Goal: Check status: Check status

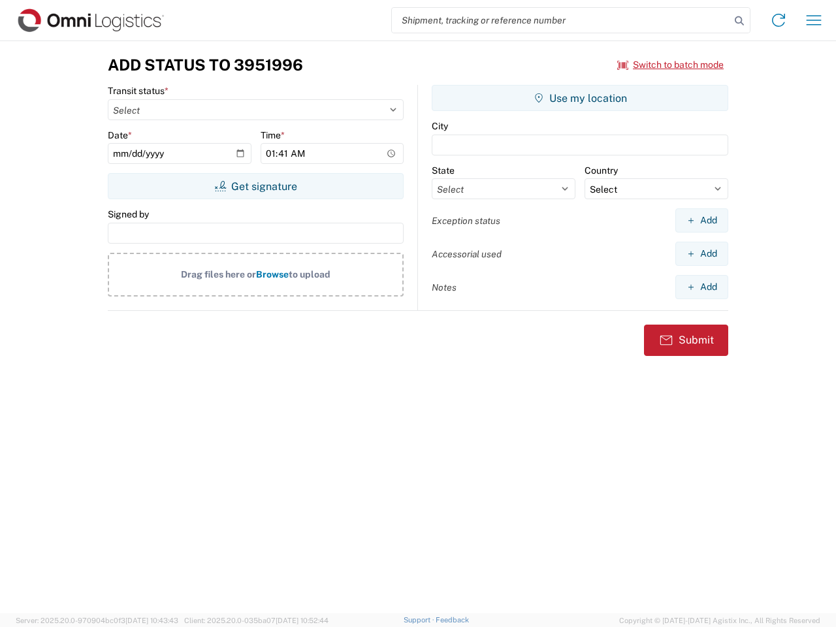
click at [561, 20] on input "search" at bounding box center [561, 20] width 338 height 25
click at [739, 21] on icon at bounding box center [739, 21] width 18 height 18
click at [779, 20] on icon at bounding box center [778, 20] width 21 height 21
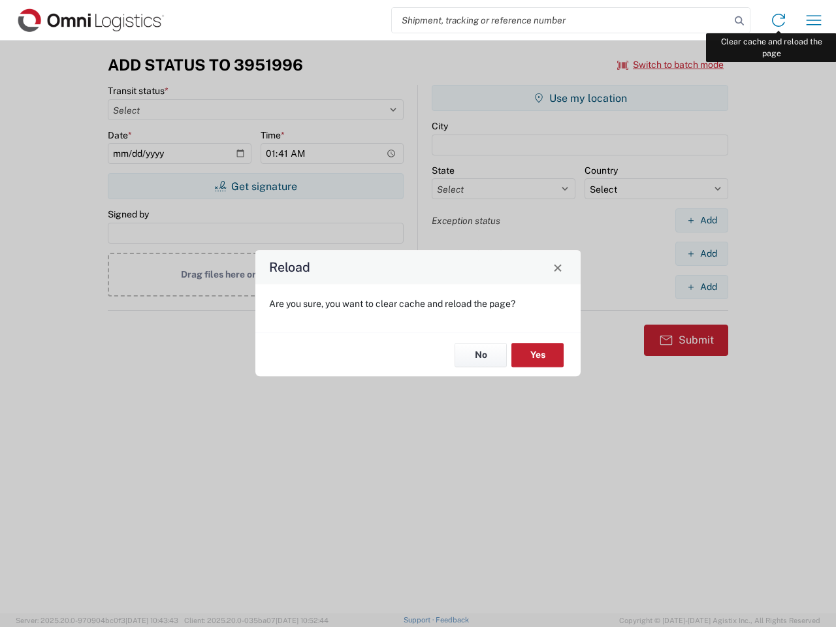
click at [814, 20] on div "Reload Are you sure, you want to clear cache and reload the page? No Yes" at bounding box center [418, 313] width 836 height 627
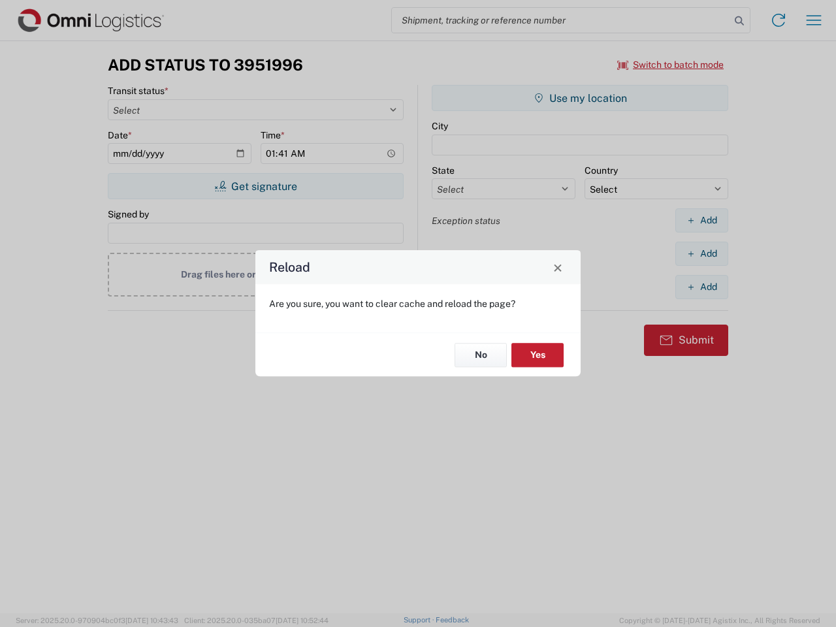
click at [671, 65] on div "Reload Are you sure, you want to clear cache and reload the page? No Yes" at bounding box center [418, 313] width 836 height 627
click at [255, 186] on div "Reload Are you sure, you want to clear cache and reload the page? No Yes" at bounding box center [418, 313] width 836 height 627
click at [580, 98] on div "Reload Are you sure, you want to clear cache and reload the page? No Yes" at bounding box center [418, 313] width 836 height 627
click at [702, 220] on div "Reload Are you sure, you want to clear cache and reload the page? No Yes" at bounding box center [418, 313] width 836 height 627
click at [702, 253] on div "Reload Are you sure, you want to clear cache and reload the page? No Yes" at bounding box center [418, 313] width 836 height 627
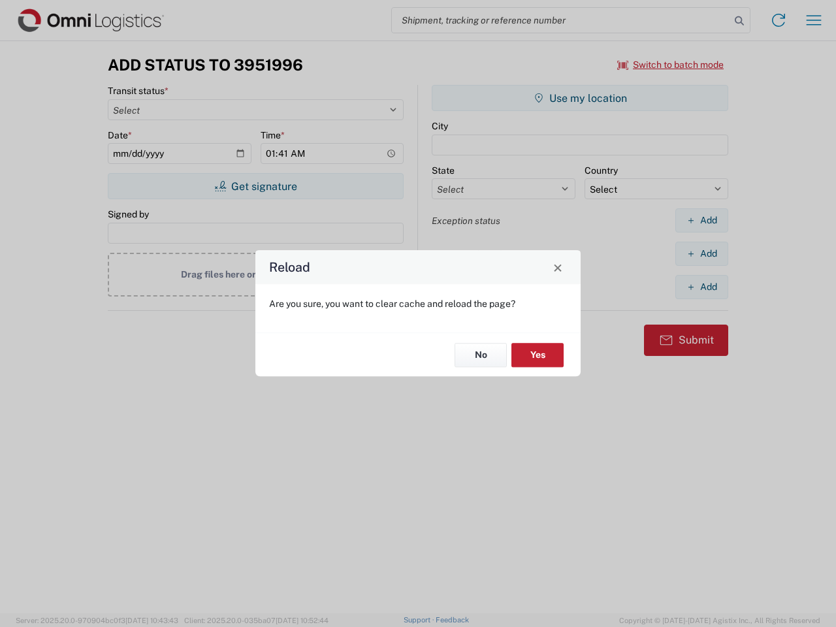
click at [702, 287] on div "Reload Are you sure, you want to clear cache and reload the page? No Yes" at bounding box center [418, 313] width 836 height 627
